Goal: Task Accomplishment & Management: Use online tool/utility

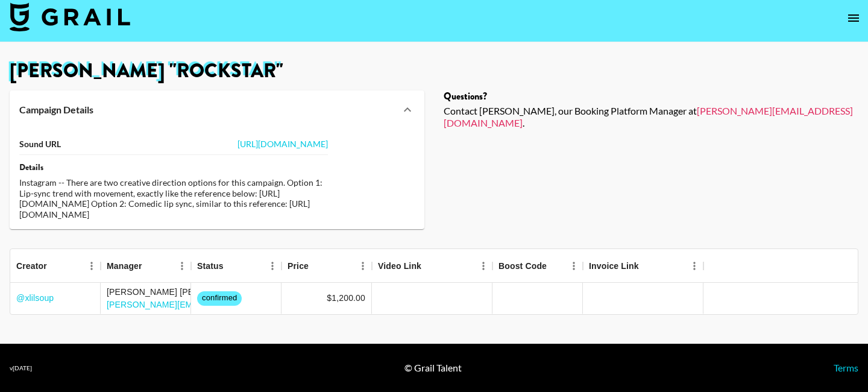
click at [401, 102] on icon at bounding box center [407, 109] width 14 height 14
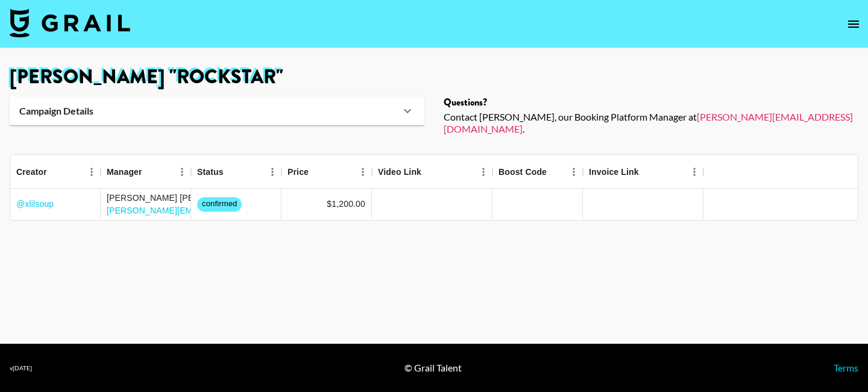
click at [401, 102] on div "Campaign Details" at bounding box center [217, 110] width 415 height 29
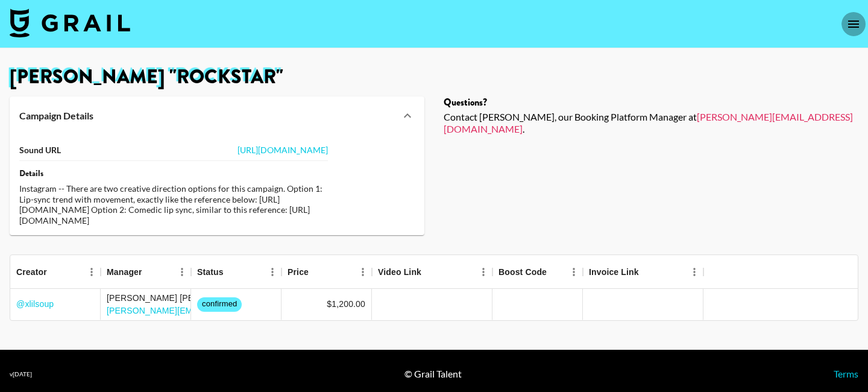
click at [847, 22] on icon "open drawer" at bounding box center [853, 24] width 14 height 14
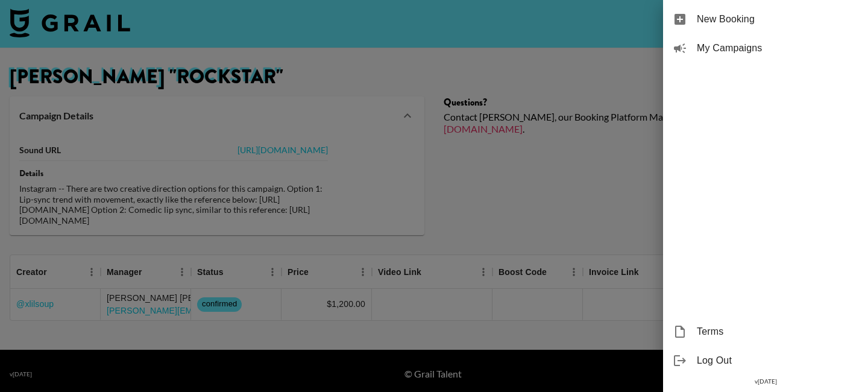
click at [578, 231] on div at bounding box center [434, 196] width 868 height 392
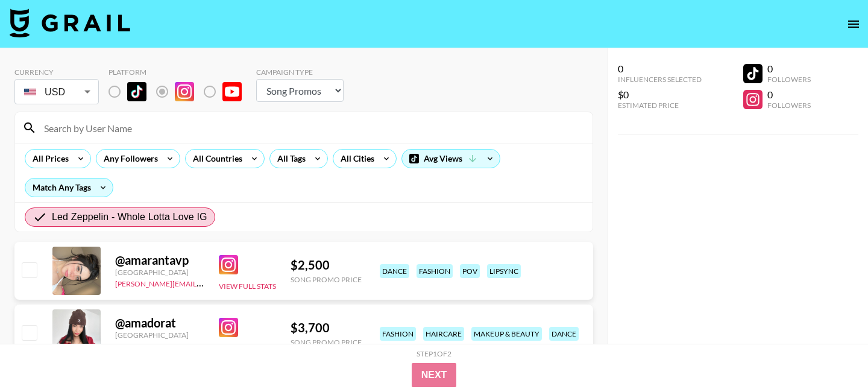
select select "Song"
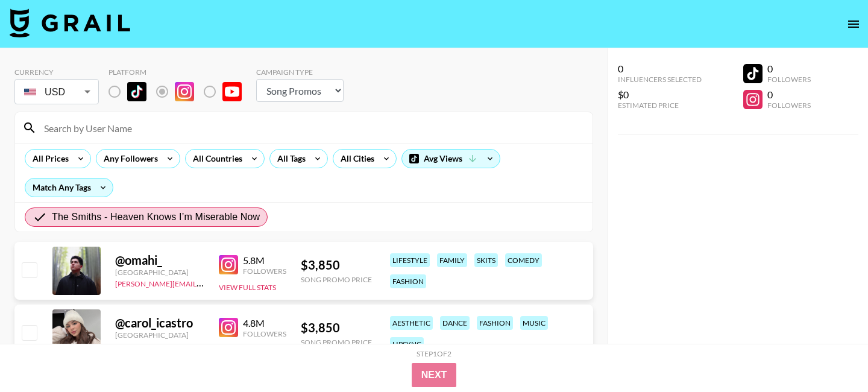
select select "Song"
